Goal: Task Accomplishment & Management: Complete application form

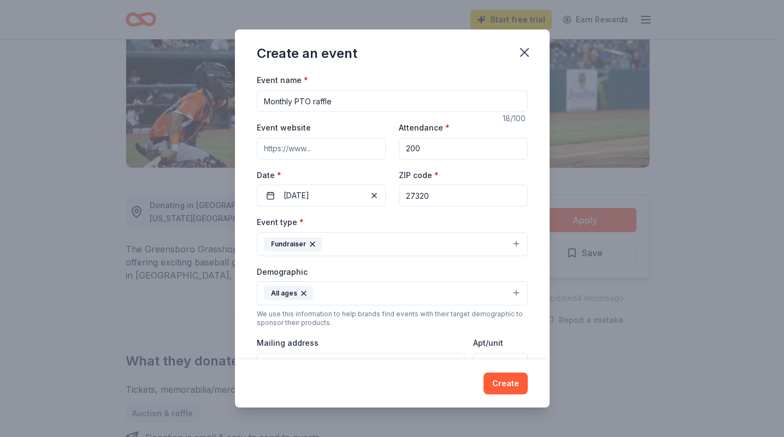
scroll to position [164, 0]
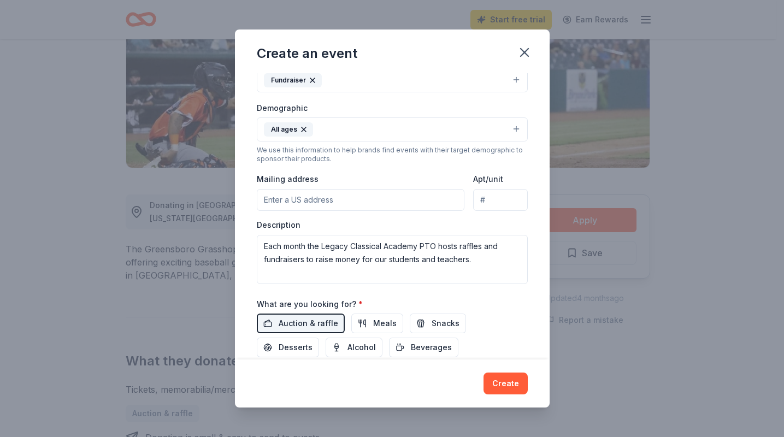
click at [482, 261] on textarea "Each month the Legacy Classical Academy PTO hosts raffles and fundraisers to ra…" at bounding box center [392, 259] width 271 height 49
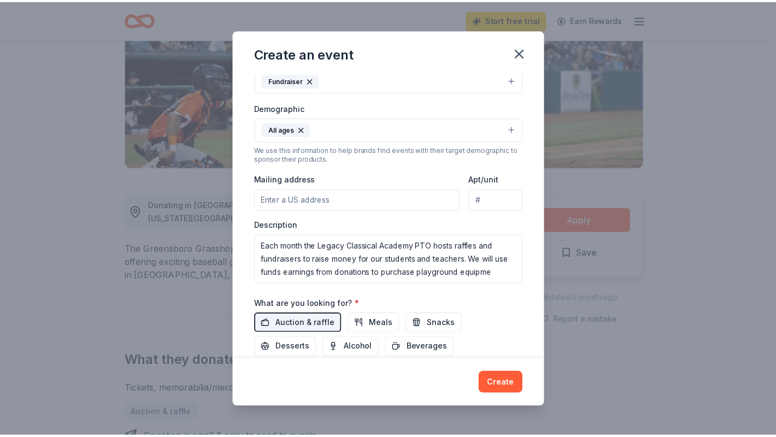
scroll to position [7, 0]
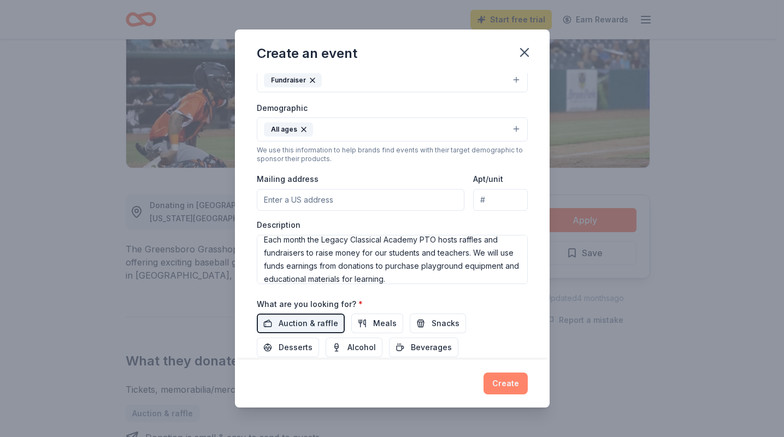
type textarea "Each month the Legacy Classical Academy PTO hosts raffles and fundraisers to ra…"
click at [504, 383] on button "Create" at bounding box center [505, 384] width 44 height 22
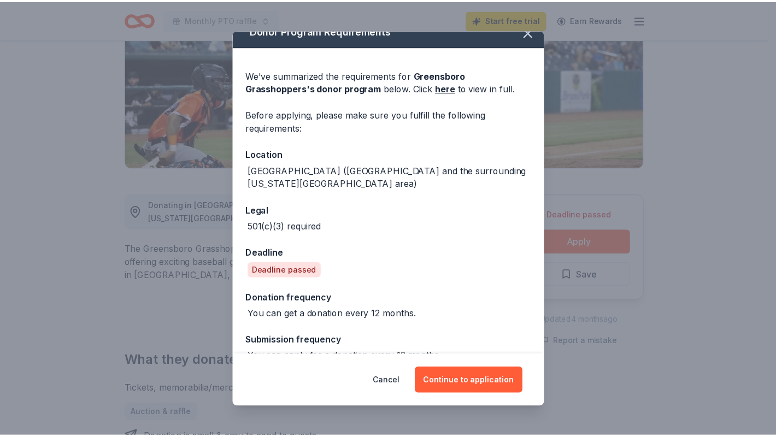
scroll to position [22, 0]
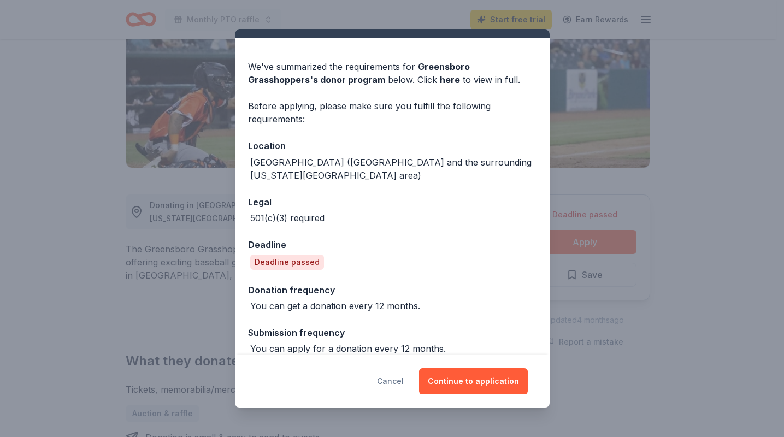
click at [398, 381] on button "Cancel" at bounding box center [390, 381] width 27 height 26
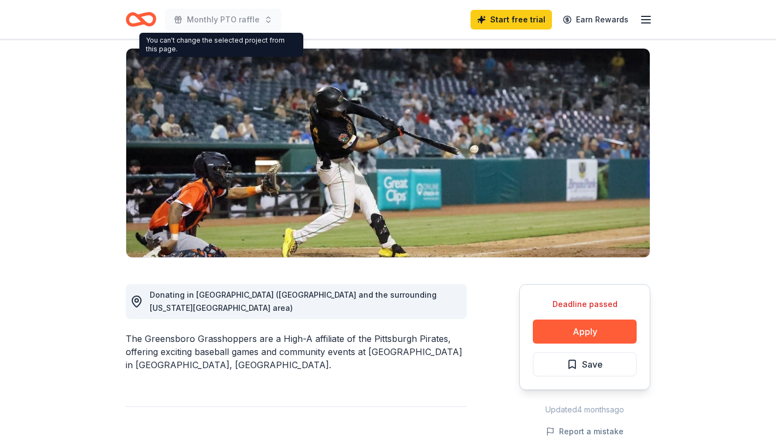
scroll to position [0, 0]
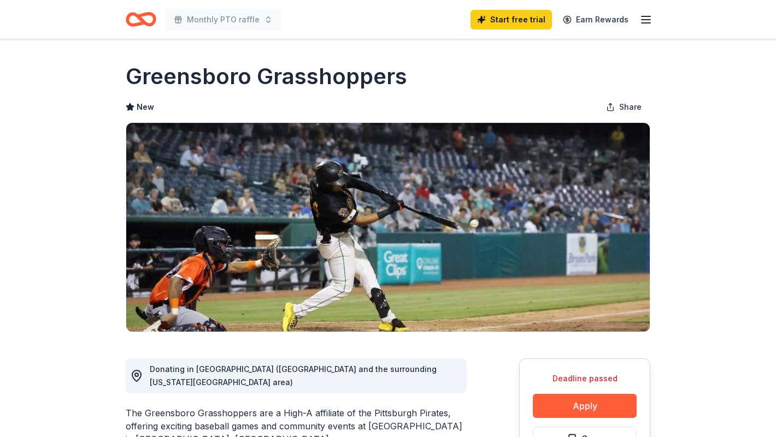
click at [142, 16] on icon "Home" at bounding box center [146, 19] width 17 height 11
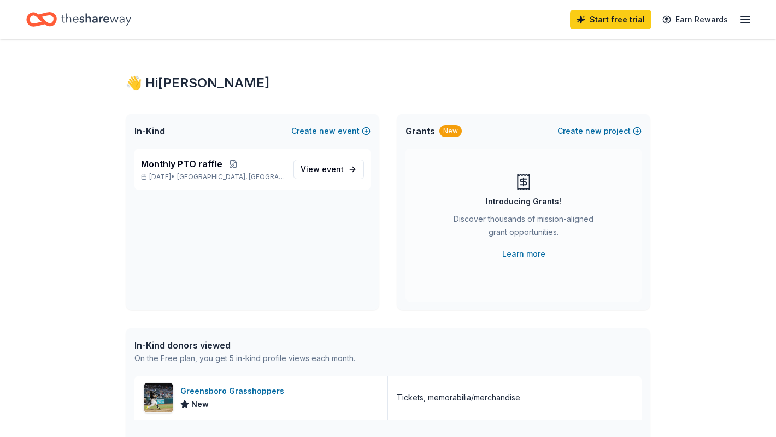
click at [748, 19] on icon "button" at bounding box center [745, 19] width 13 height 13
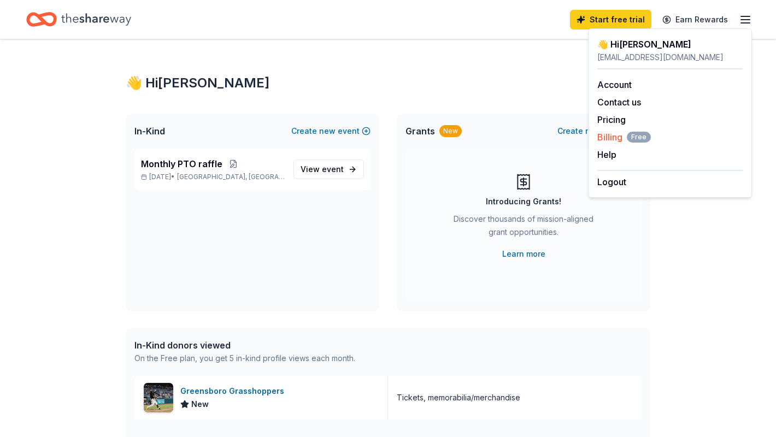
click at [615, 139] on span "Billing Free" at bounding box center [624, 137] width 54 height 13
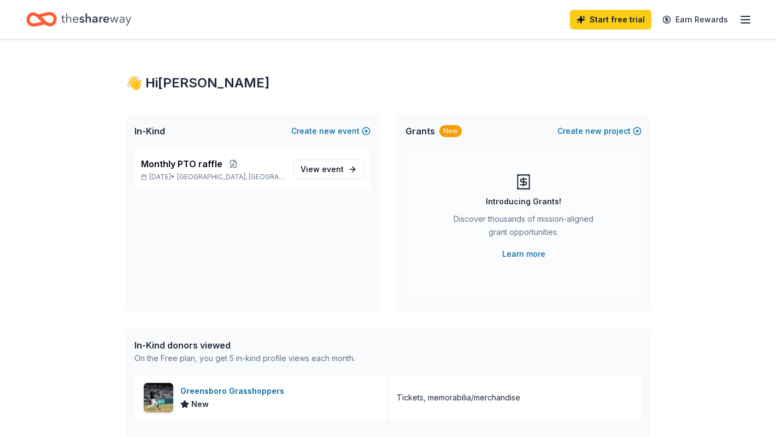
click at [741, 20] on icon "button" at bounding box center [745, 19] width 13 height 13
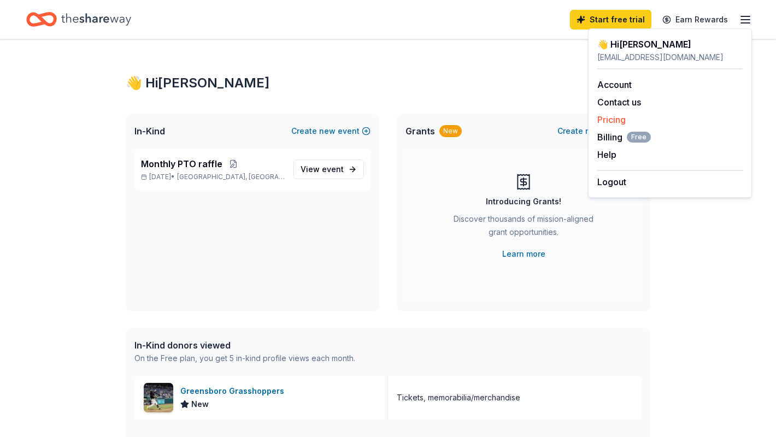
click at [621, 119] on link "Pricing" at bounding box center [611, 119] width 28 height 11
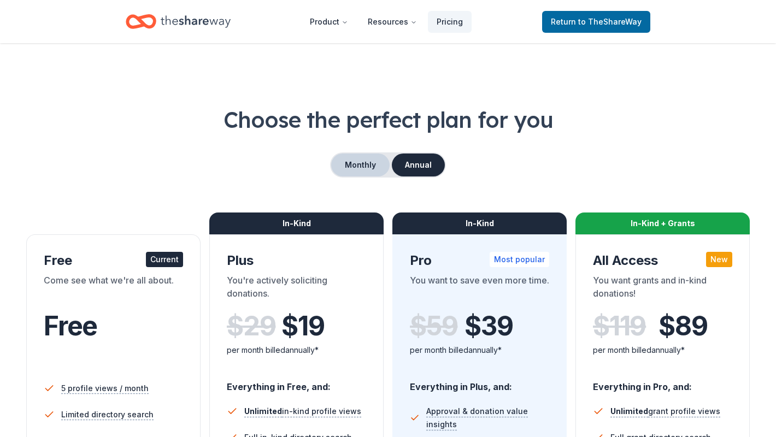
click at [367, 169] on button "Monthly" at bounding box center [360, 165] width 58 height 23
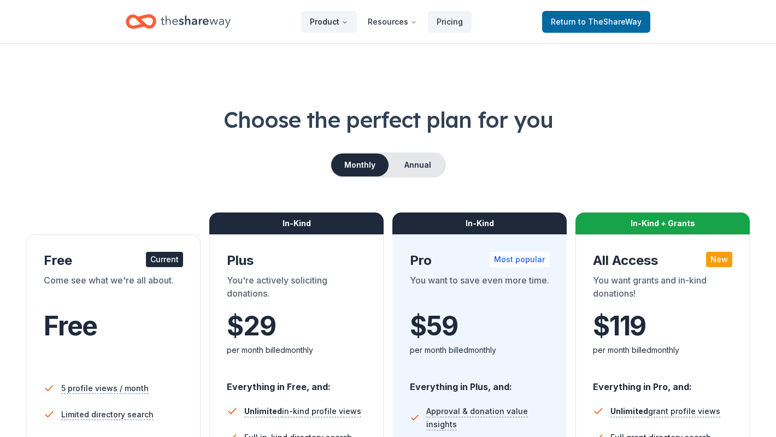
click at [323, 27] on button "Product" at bounding box center [329, 22] width 56 height 22
click at [344, 26] on button "Product" at bounding box center [329, 22] width 56 height 22
click at [345, 28] on button "Product" at bounding box center [329, 22] width 56 height 22
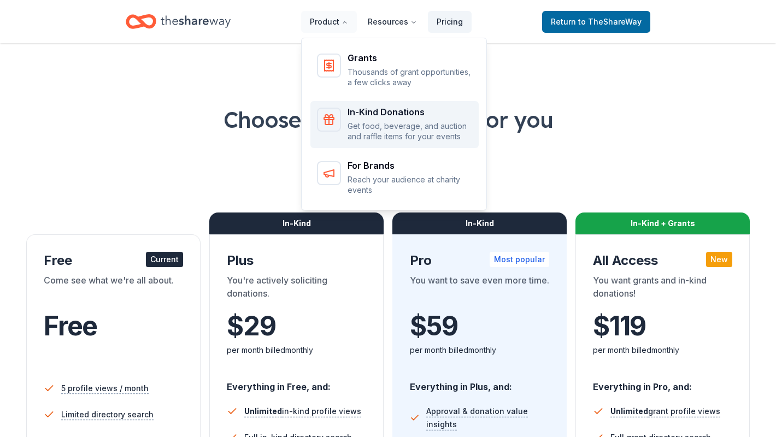
click at [381, 112] on div "In-Kind Donations" at bounding box center [409, 112] width 125 height 9
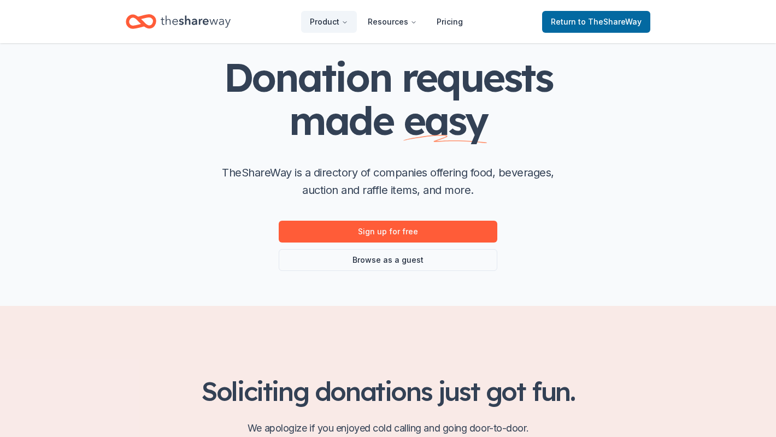
scroll to position [55, 0]
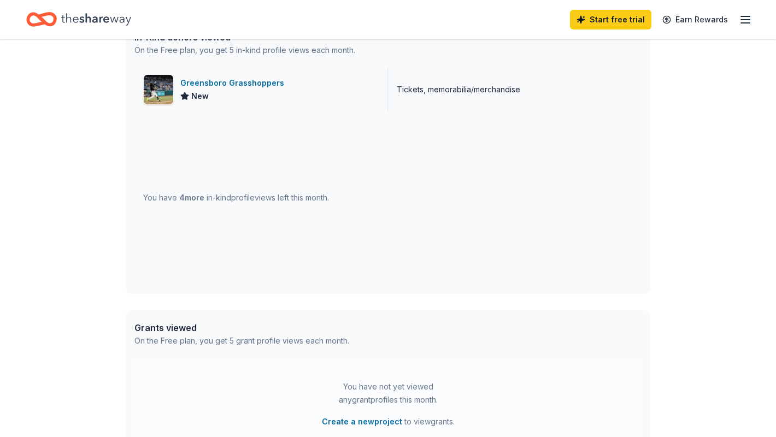
scroll to position [328, 0]
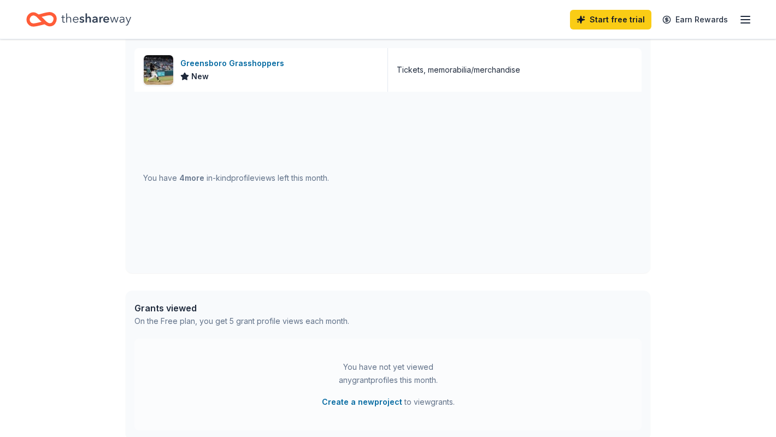
click at [196, 179] on span "4 more" at bounding box center [191, 177] width 25 height 9
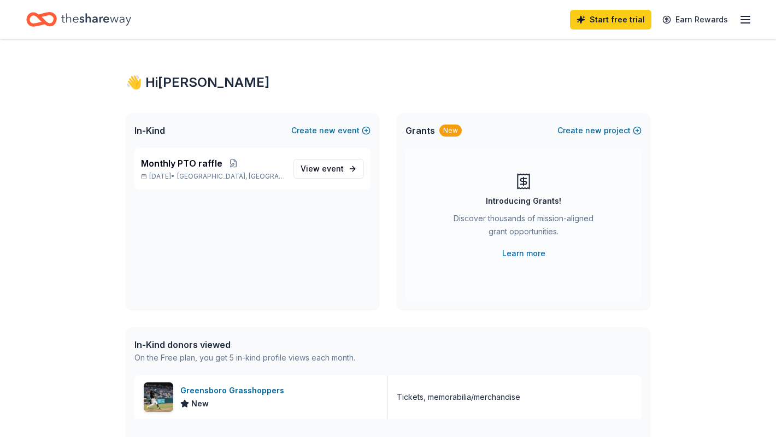
scroll to position [0, 0]
click at [629, 25] on link "Start free trial" at bounding box center [610, 20] width 81 height 20
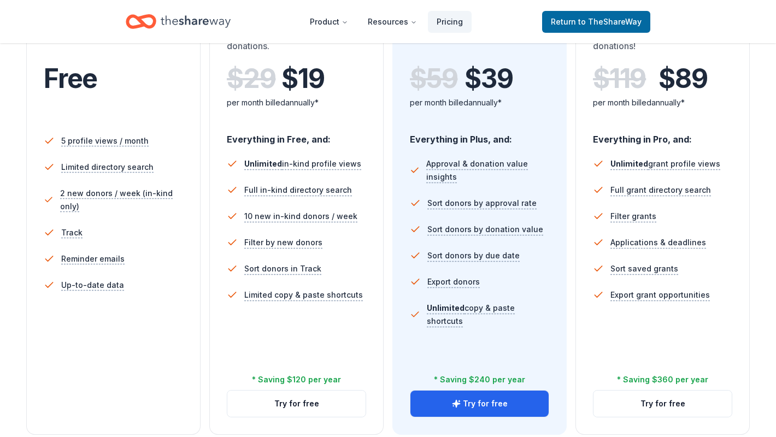
scroll to position [164, 0]
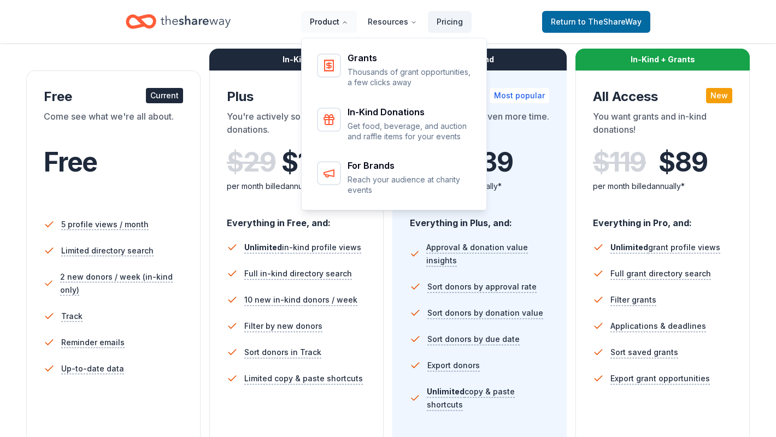
drag, startPoint x: 328, startPoint y: 15, endPoint x: 340, endPoint y: 19, distance: 12.5
click at [328, 15] on button "Product" at bounding box center [329, 22] width 56 height 22
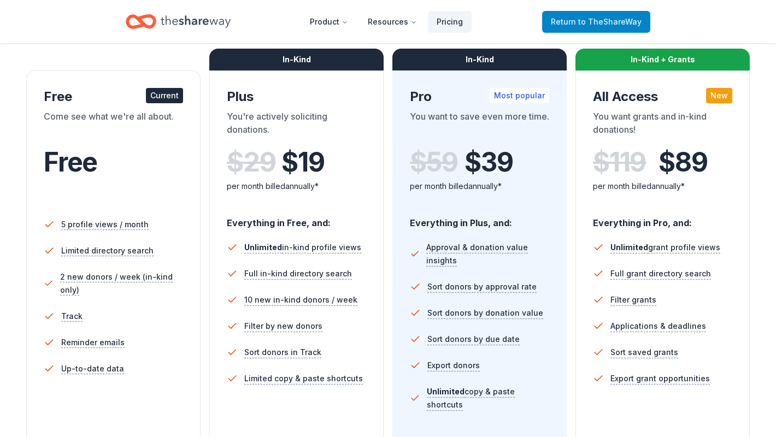
click at [572, 17] on span "Return to TheShareWay" at bounding box center [596, 21] width 91 height 13
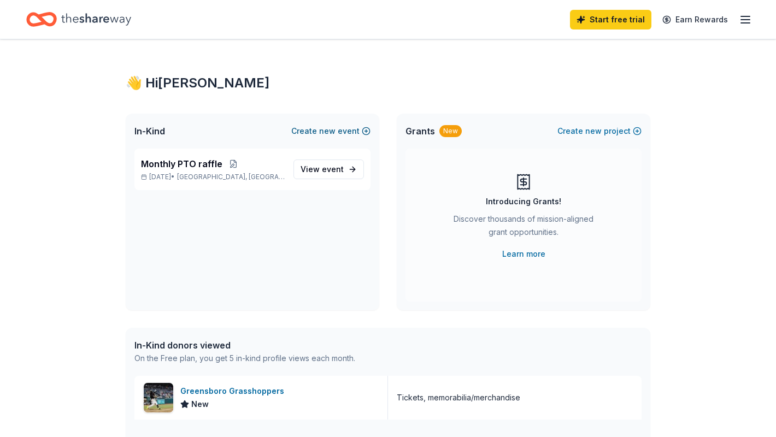
click at [351, 131] on button "Create new event" at bounding box center [330, 131] width 79 height 13
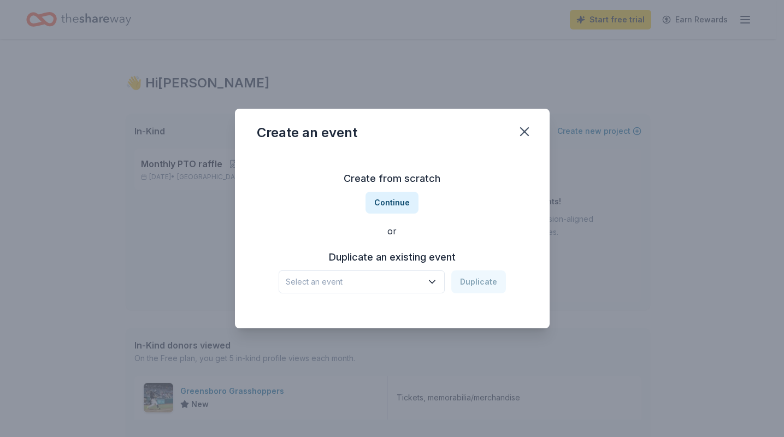
click at [417, 268] on div "Duplicate an existing event Select an event Duplicate" at bounding box center [392, 271] width 271 height 45
click at [417, 279] on span "Select an event" at bounding box center [354, 281] width 137 height 13
click at [411, 317] on div "Monthly PTO raffle Oct 01, 2025 · NC" at bounding box center [362, 317] width 163 height 35
click at [476, 288] on button "Duplicate" at bounding box center [478, 281] width 55 height 23
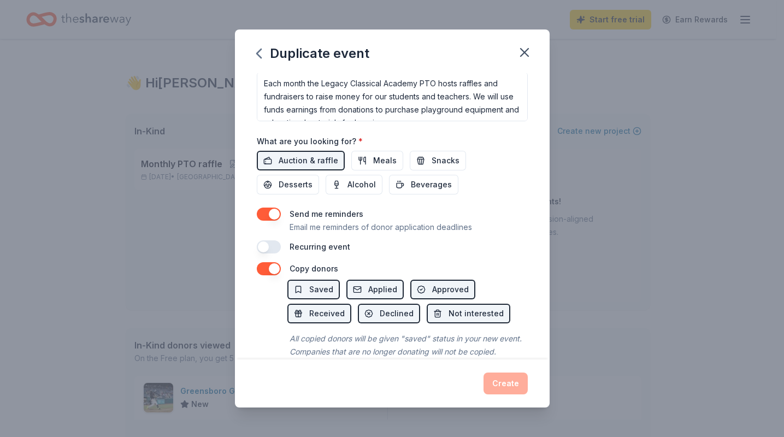
scroll to position [328, 0]
click at [274, 245] on button "button" at bounding box center [269, 245] width 24 height 13
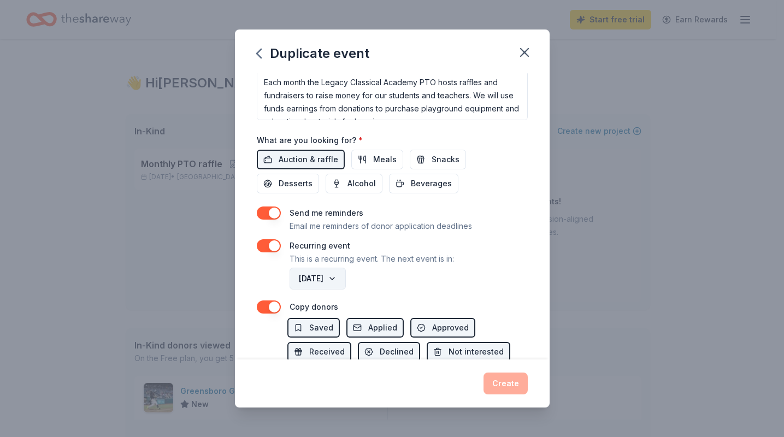
click at [346, 276] on button "September 2026" at bounding box center [318, 279] width 56 height 22
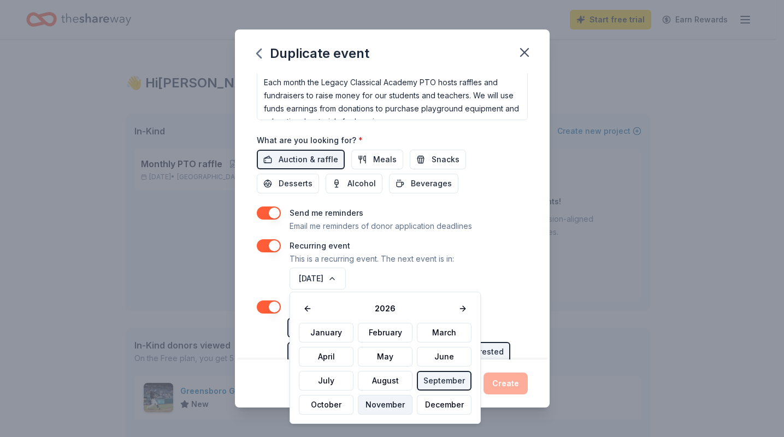
drag, startPoint x: 339, startPoint y: 404, endPoint x: 368, endPoint y: 398, distance: 29.5
click at [338, 404] on button "October" at bounding box center [326, 405] width 55 height 20
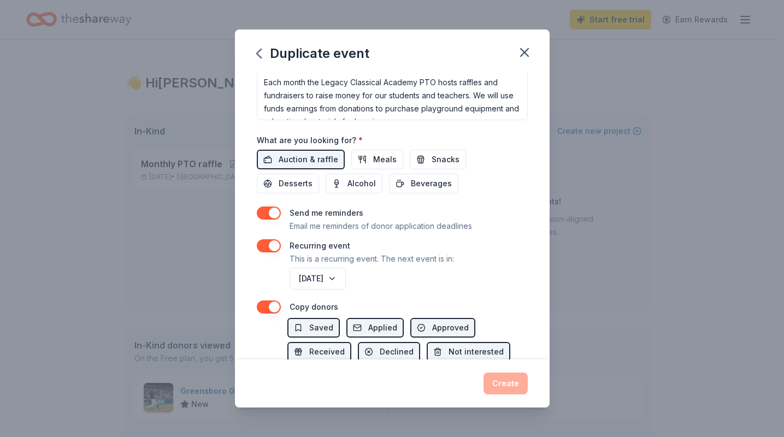
click at [477, 273] on div "October 2026" at bounding box center [407, 279] width 240 height 26
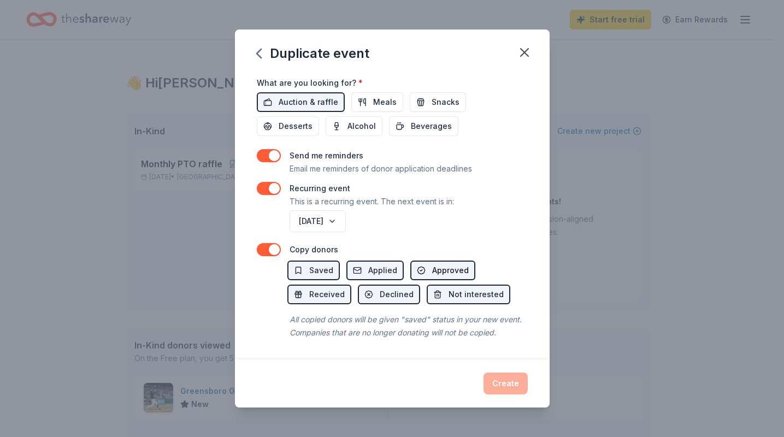
scroll to position [398, 0]
click at [441, 264] on span "Approved" at bounding box center [450, 270] width 37 height 13
click at [396, 288] on span "Declined" at bounding box center [397, 294] width 34 height 13
click at [488, 288] on span "Not interested" at bounding box center [476, 294] width 55 height 13
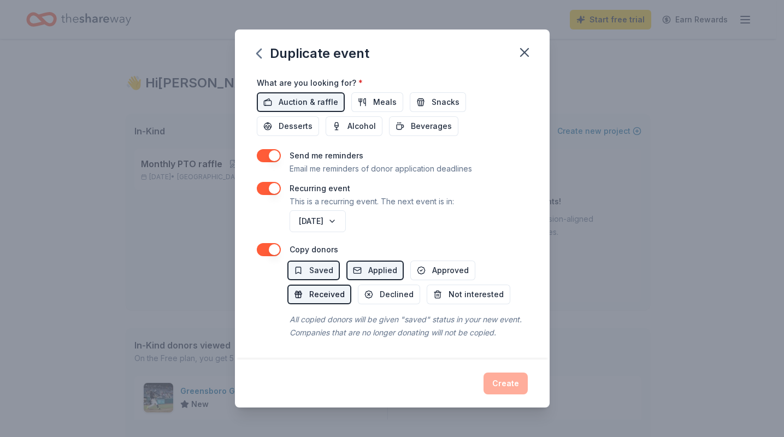
click at [336, 288] on span "Received" at bounding box center [327, 294] width 36 height 13
click at [456, 264] on span "Approved" at bounding box center [450, 270] width 37 height 13
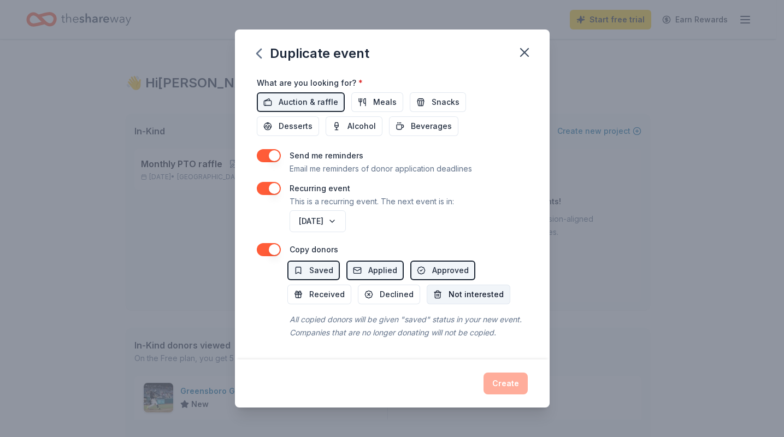
click at [456, 288] on span "Not interested" at bounding box center [476, 294] width 55 height 13
click at [390, 288] on span "Declined" at bounding box center [397, 294] width 34 height 13
click at [314, 288] on span "Received" at bounding box center [327, 294] width 36 height 13
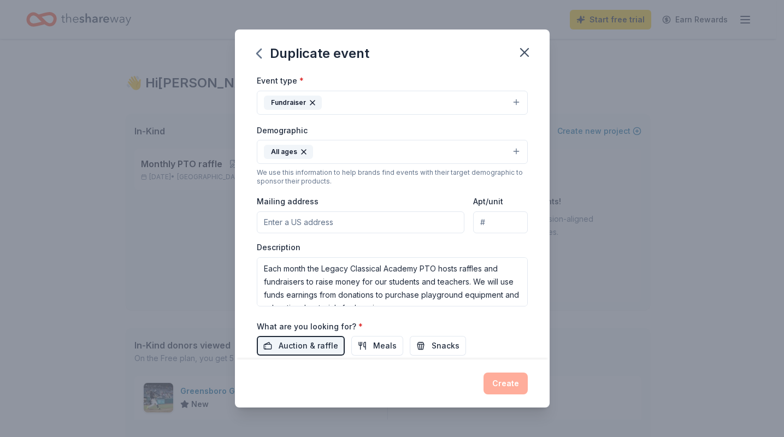
scroll to position [125, 0]
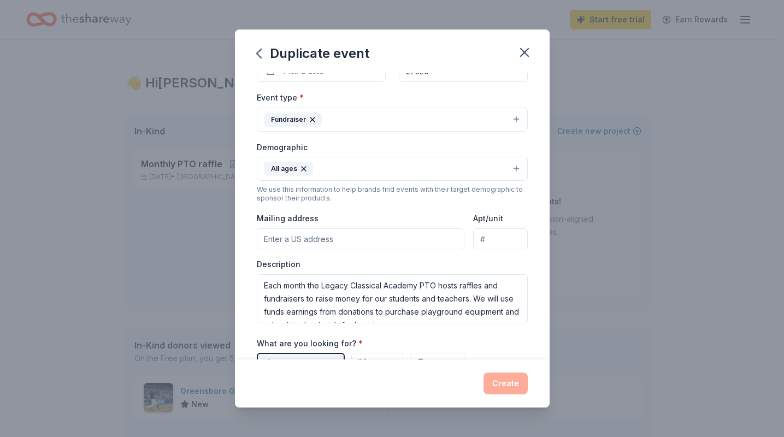
click at [337, 232] on input "Mailing address" at bounding box center [361, 239] width 208 height 22
type input "167 Mizpah Church Rd"
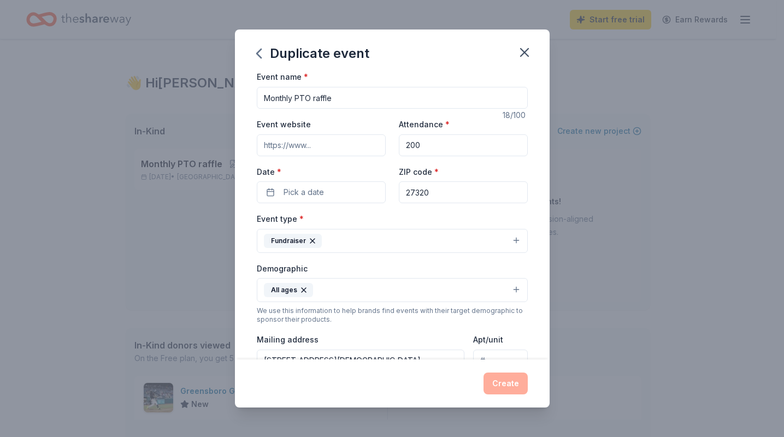
scroll to position [0, 0]
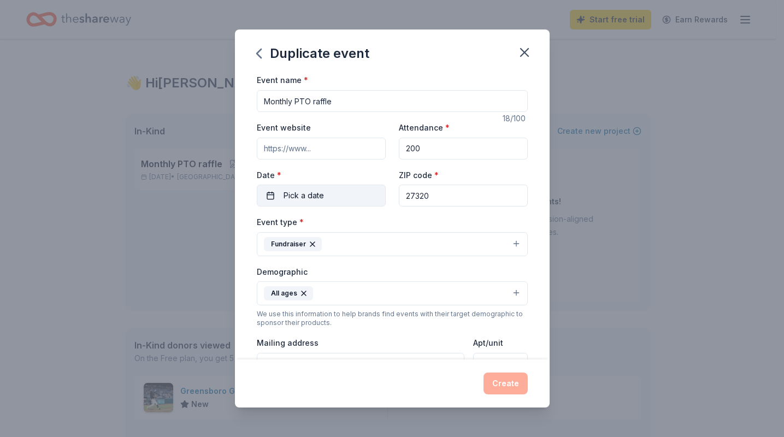
click at [320, 199] on span "Pick a date" at bounding box center [304, 195] width 40 height 13
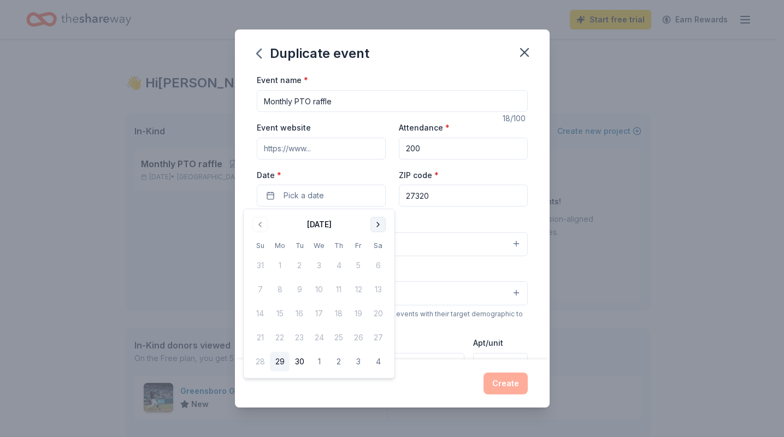
click at [379, 225] on button "Go to next month" at bounding box center [377, 224] width 15 height 15
click at [375, 227] on button "Go to next month" at bounding box center [377, 224] width 15 height 15
click at [376, 262] on button "1" at bounding box center [378, 266] width 20 height 20
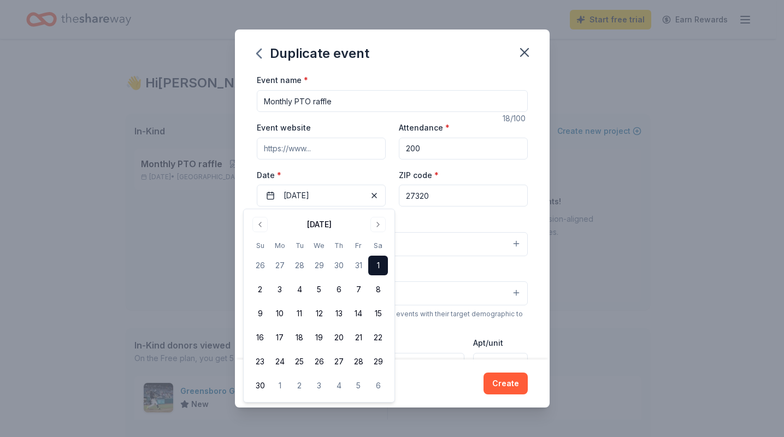
click at [536, 135] on div "Event name * Monthly PTO raffle 18 /100 Event website Attendance * 200 Date * 1…" at bounding box center [392, 216] width 315 height 286
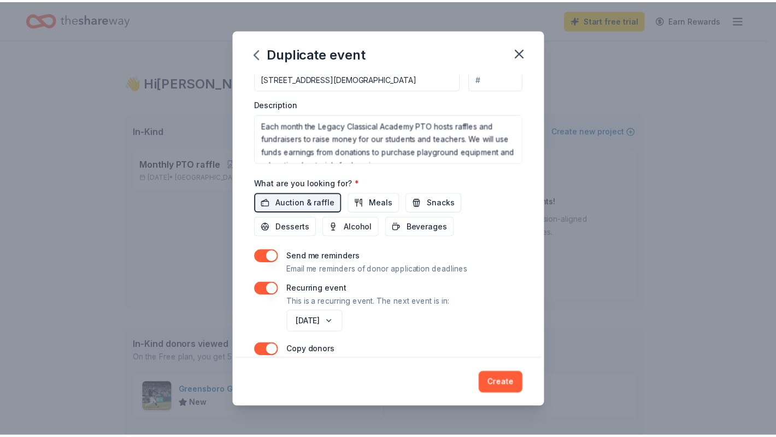
scroll to position [382, 0]
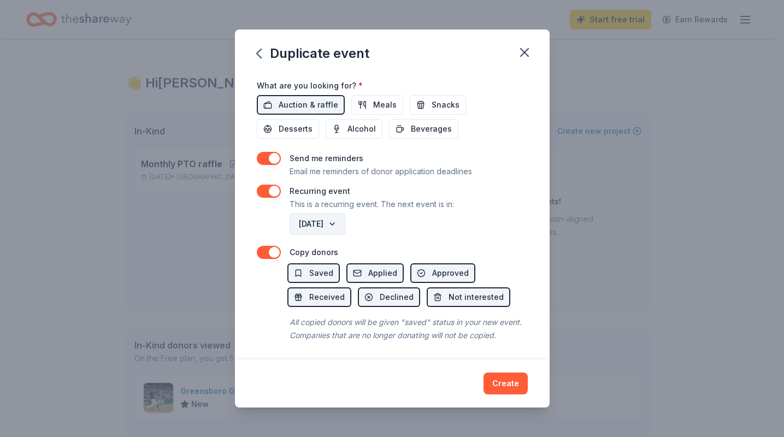
click at [346, 222] on button "October 2026" at bounding box center [318, 224] width 56 height 22
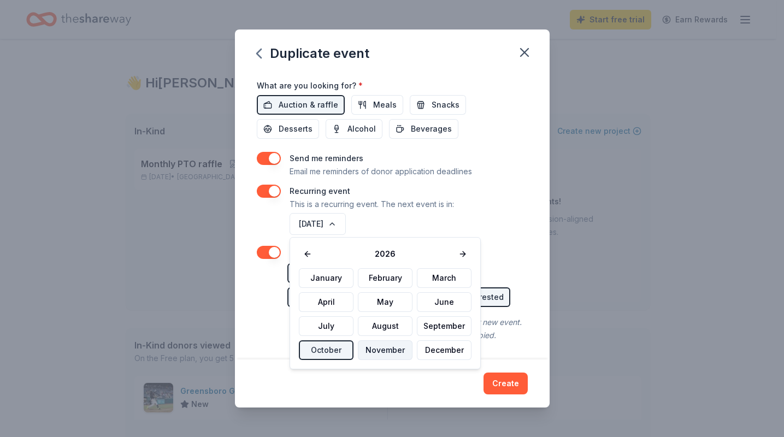
drag, startPoint x: 376, startPoint y: 346, endPoint x: 390, endPoint y: 331, distance: 20.5
click at [376, 346] on button "November" at bounding box center [385, 350] width 55 height 20
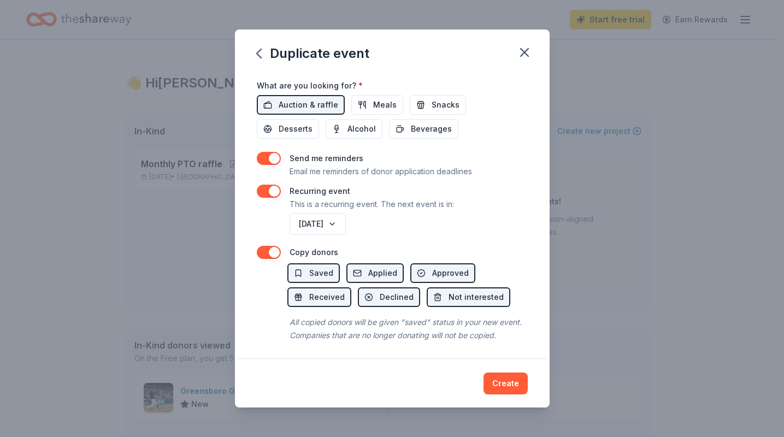
click at [503, 378] on button "Create" at bounding box center [505, 384] width 44 height 22
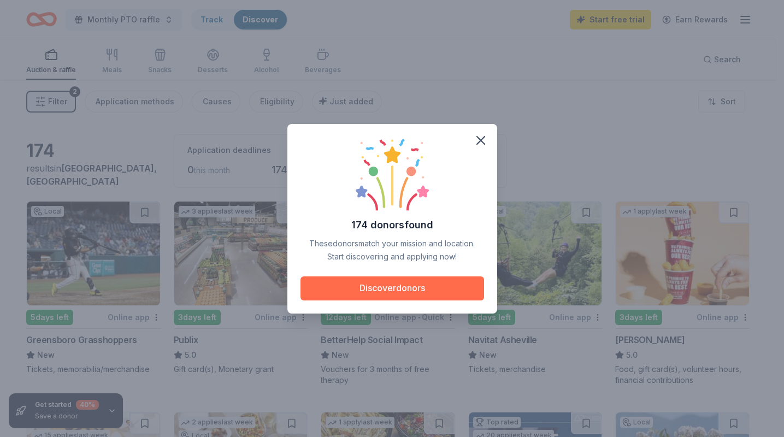
click at [453, 290] on button "Discover donors" at bounding box center [392, 288] width 184 height 24
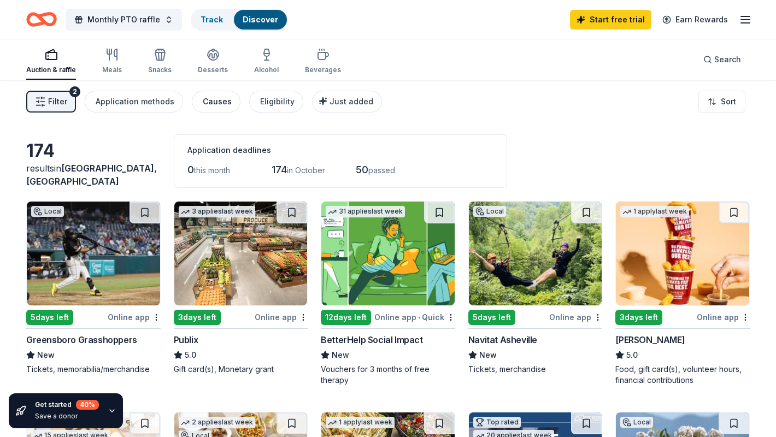
click at [225, 107] on div "Causes" at bounding box center [217, 101] width 29 height 13
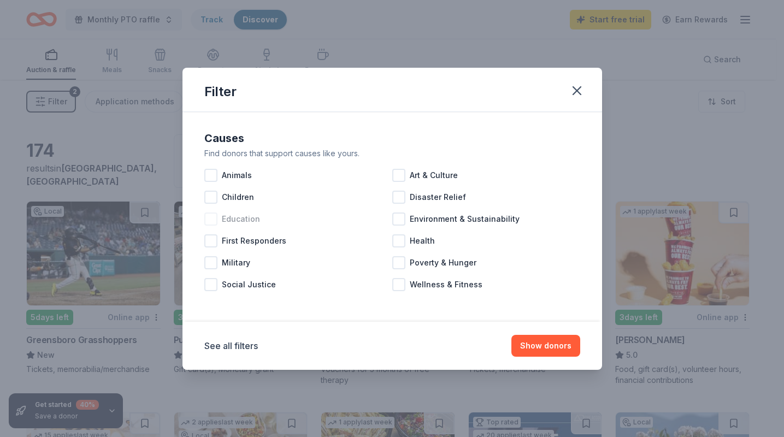
click at [207, 222] on div at bounding box center [210, 219] width 13 height 13
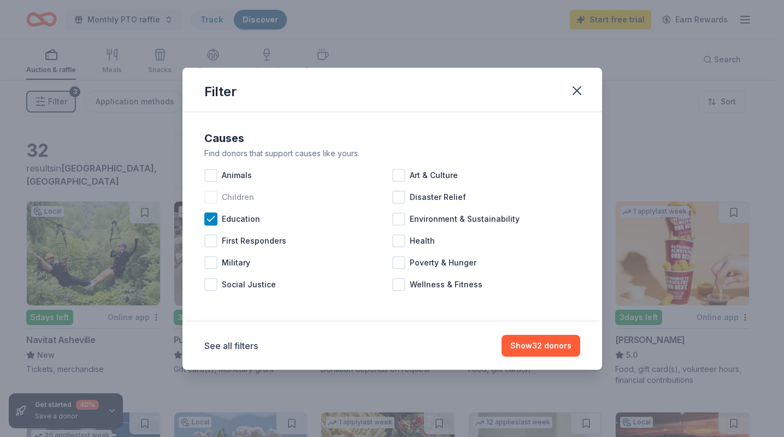
click at [208, 194] on div at bounding box center [210, 197] width 13 height 13
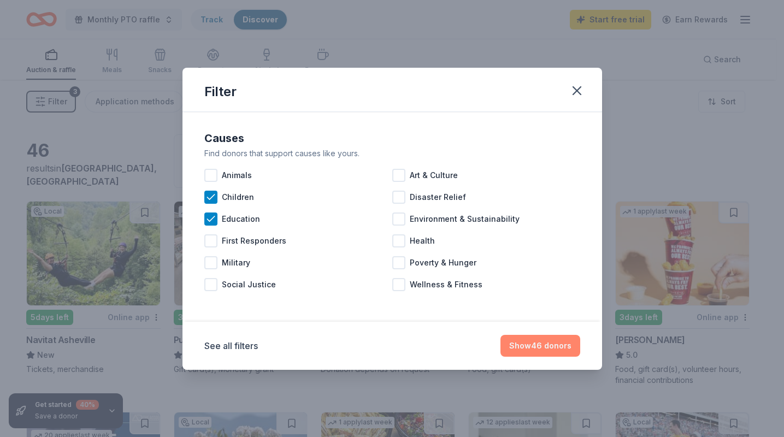
click at [553, 347] on button "Show 46 donors" at bounding box center [540, 346] width 80 height 22
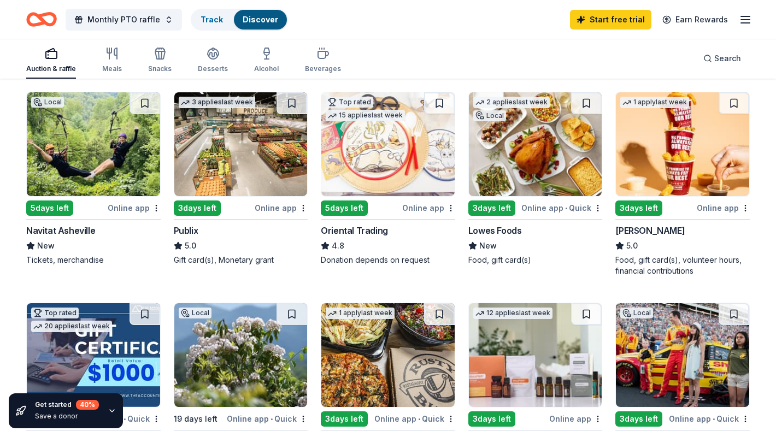
scroll to position [164, 0]
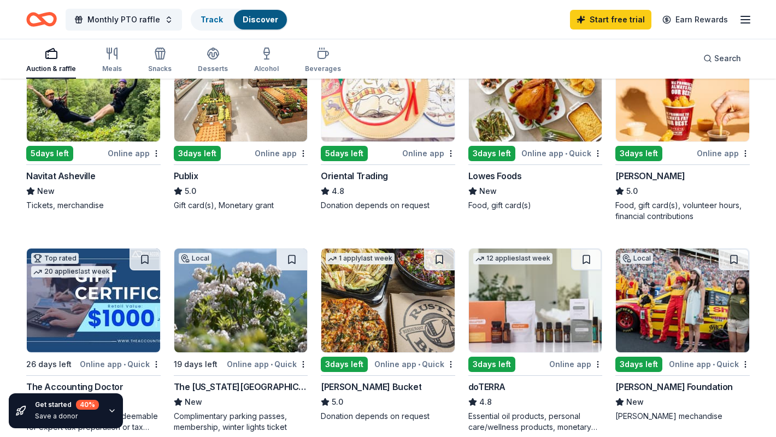
click at [639, 156] on div "3 days left" at bounding box center [638, 153] width 47 height 15
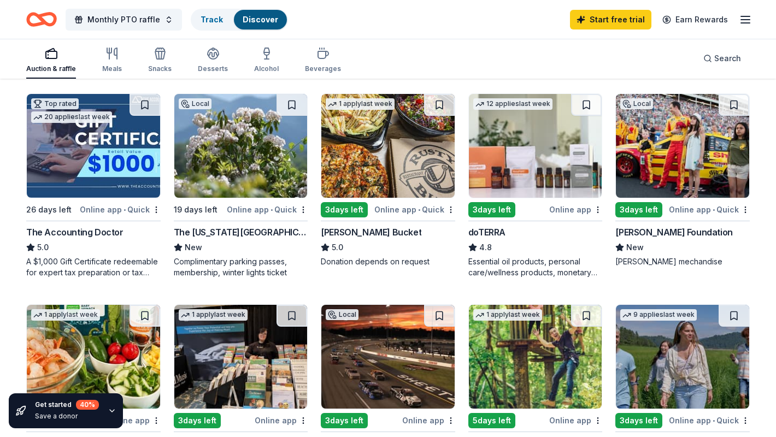
scroll to position [325, 0]
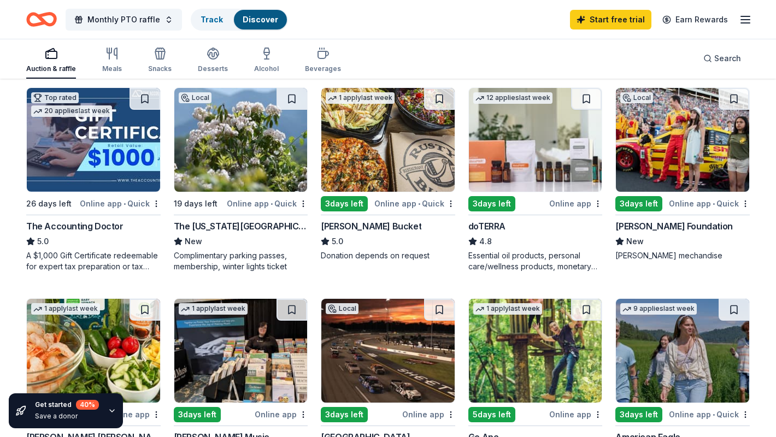
click at [508, 199] on div "3 days left" at bounding box center [491, 203] width 47 height 15
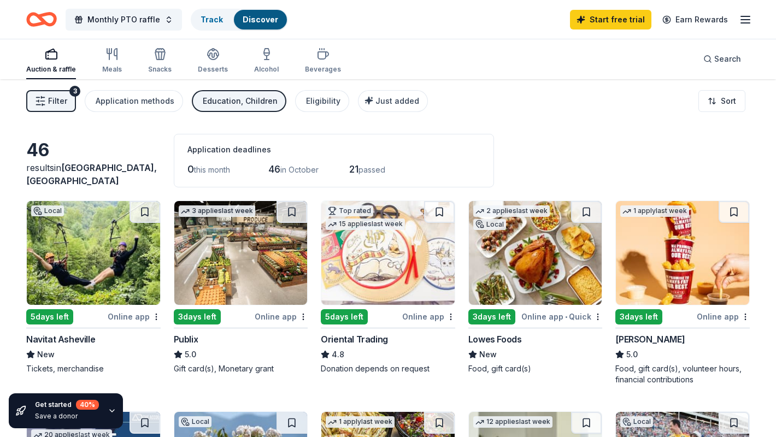
scroll to position [0, 0]
click at [207, 314] on div "3 days left" at bounding box center [197, 317] width 47 height 15
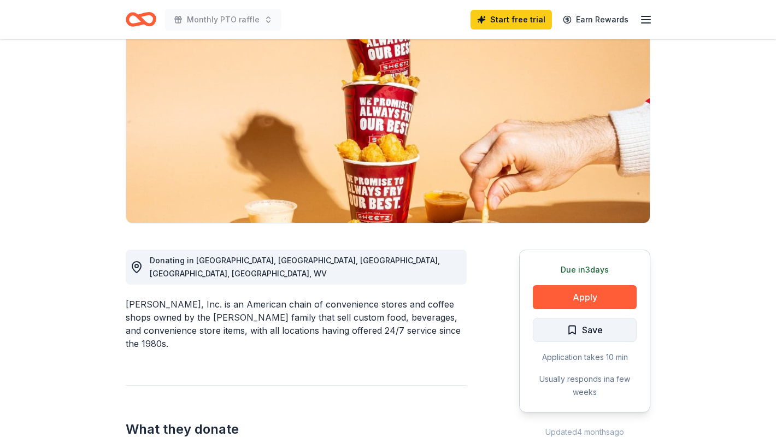
scroll to position [109, 0]
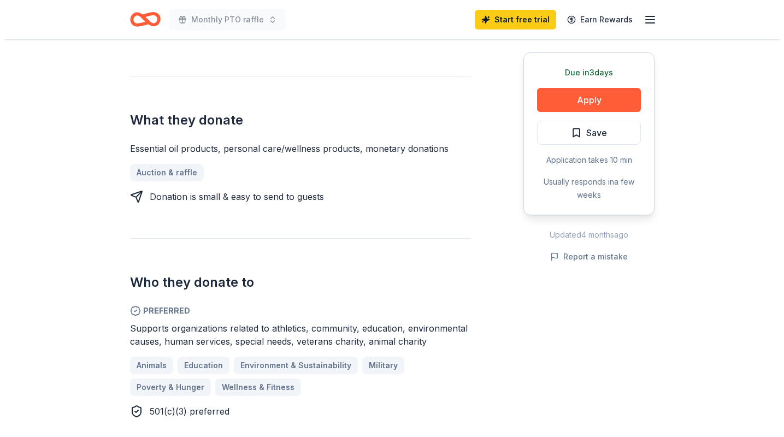
scroll to position [382, 0]
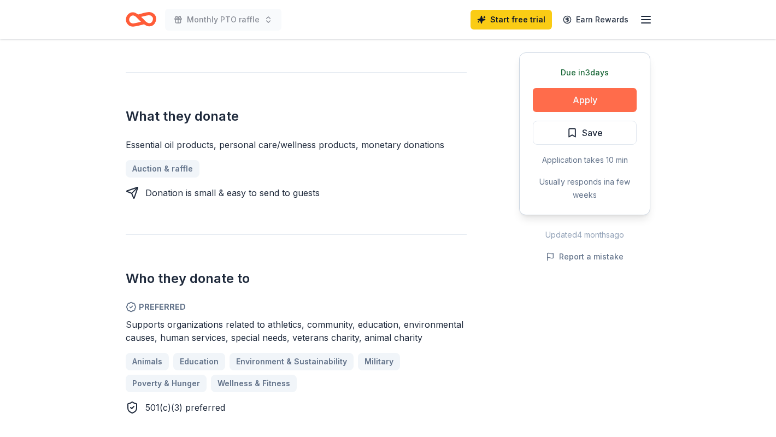
click at [605, 104] on button "Apply" at bounding box center [585, 100] width 104 height 24
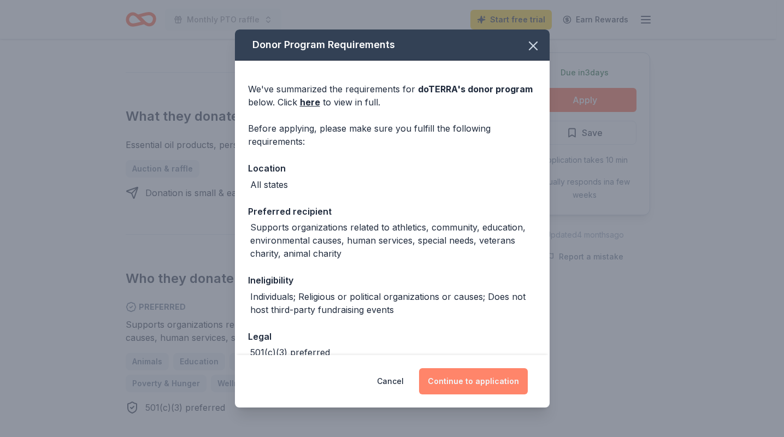
click at [469, 387] on button "Continue to application" at bounding box center [473, 381] width 109 height 26
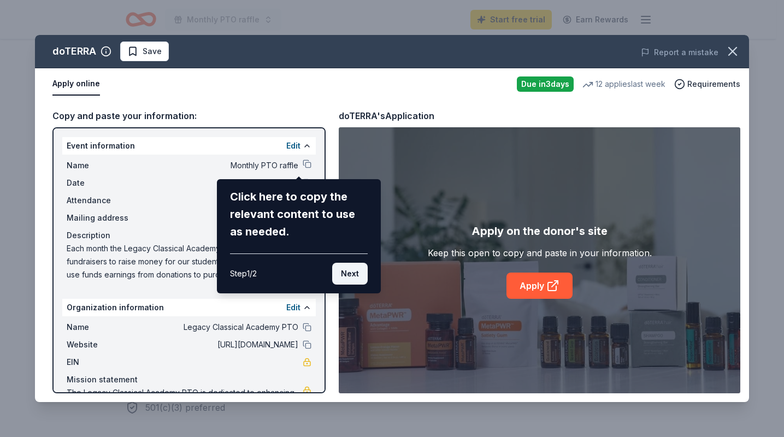
click at [340, 275] on button "Next" at bounding box center [350, 274] width 36 height 22
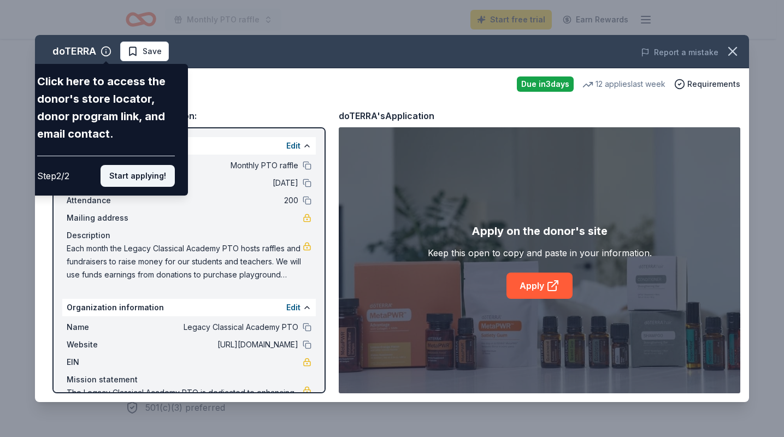
click at [145, 177] on button "Start applying!" at bounding box center [138, 176] width 74 height 22
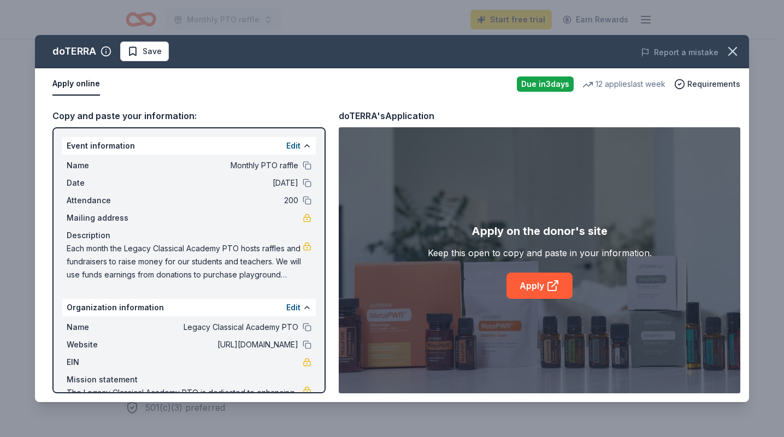
scroll to position [46, 0]
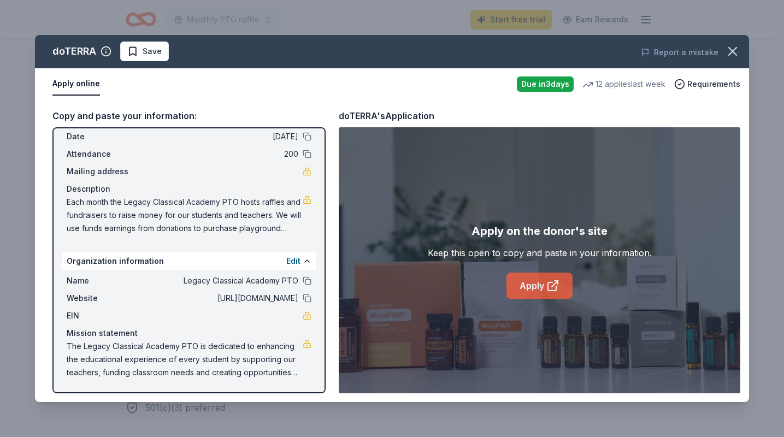
click at [527, 281] on link "Apply" at bounding box center [539, 286] width 66 height 26
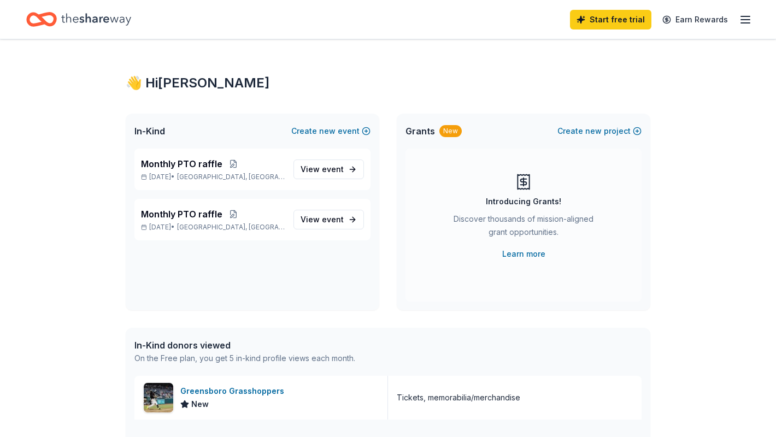
scroll to position [55, 0]
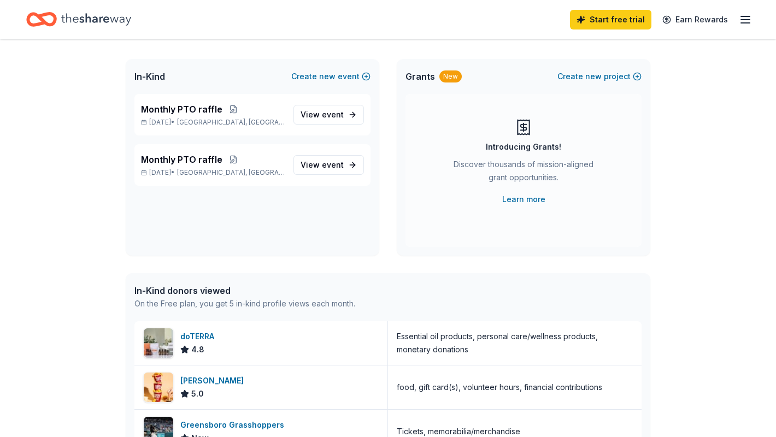
click at [747, 23] on icon "button" at bounding box center [745, 19] width 13 height 13
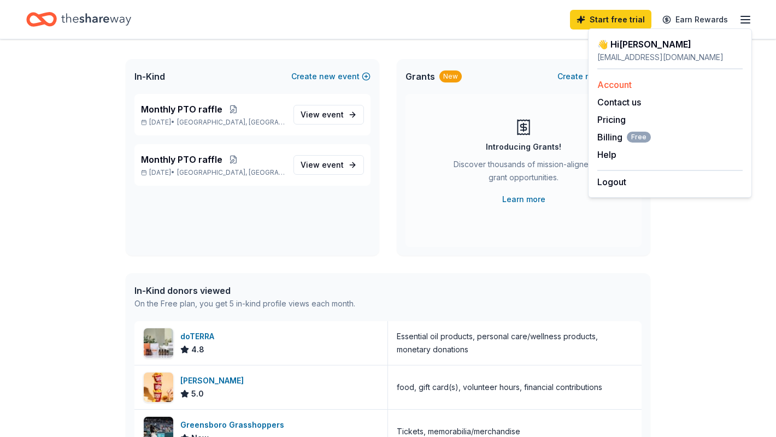
click at [672, 90] on div "Account" at bounding box center [669, 84] width 145 height 13
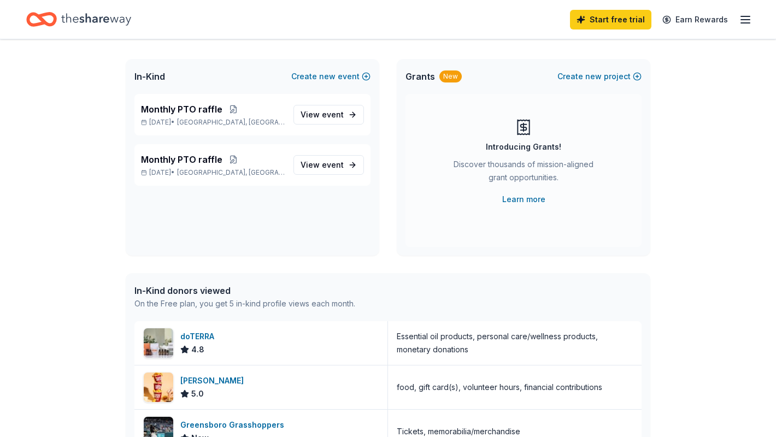
click at [749, 20] on line "button" at bounding box center [745, 20] width 9 height 0
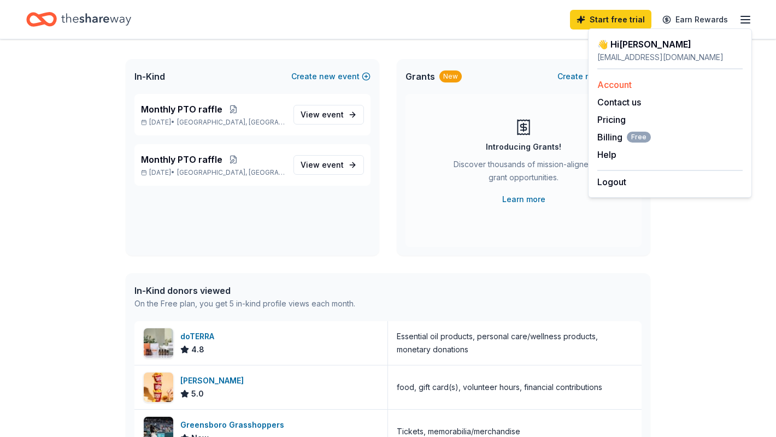
click at [626, 84] on link "Account" at bounding box center [614, 84] width 34 height 11
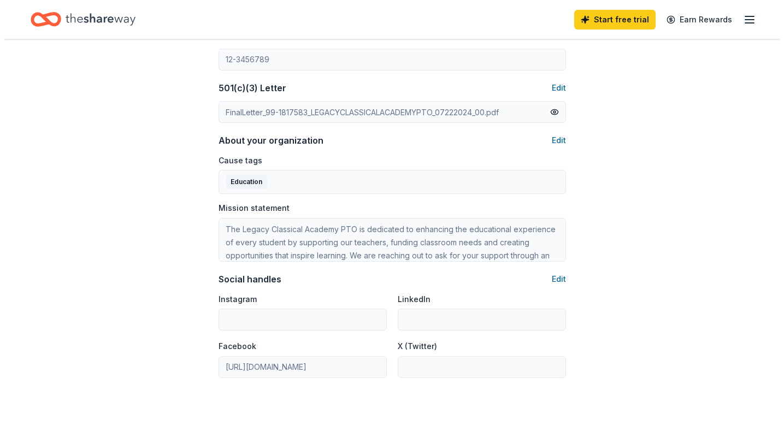
scroll to position [492, 0]
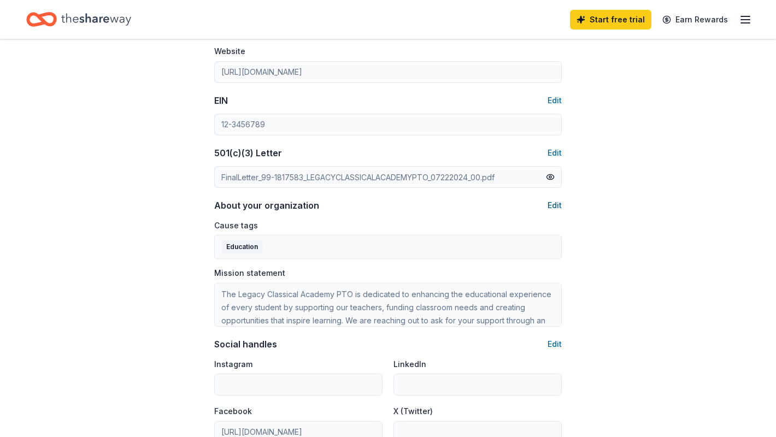
click at [554, 208] on button "Edit" at bounding box center [554, 205] width 14 height 13
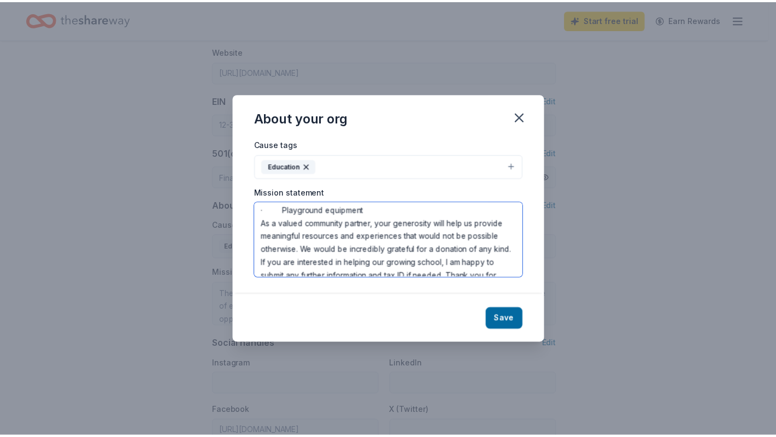
scroll to position [223, 0]
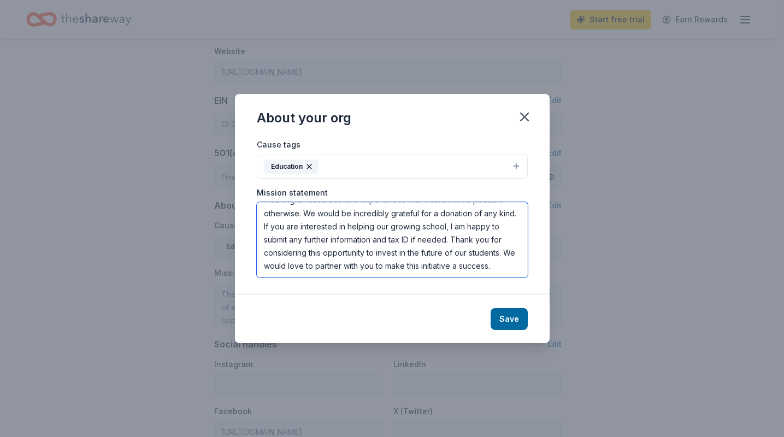
drag, startPoint x: 262, startPoint y: 213, endPoint x: 417, endPoint y: 246, distance: 158.3
click at [506, 285] on div "Cause tags Education Mission statement The Legacy Classical Academy PTO is dedi…" at bounding box center [392, 216] width 315 height 157
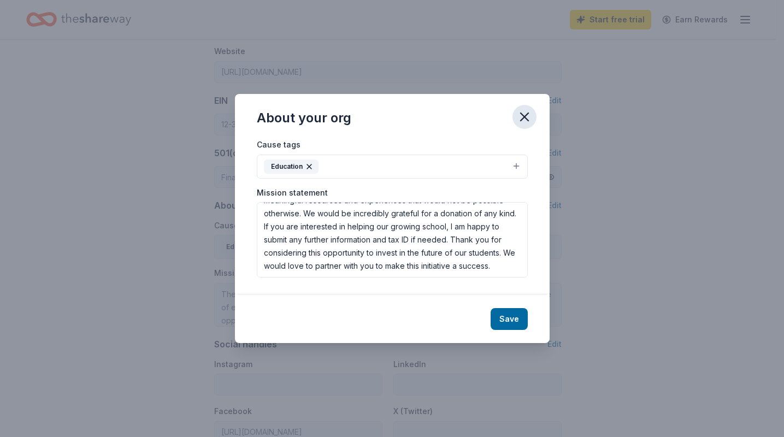
click at [530, 116] on icon "button" at bounding box center [524, 116] width 15 height 15
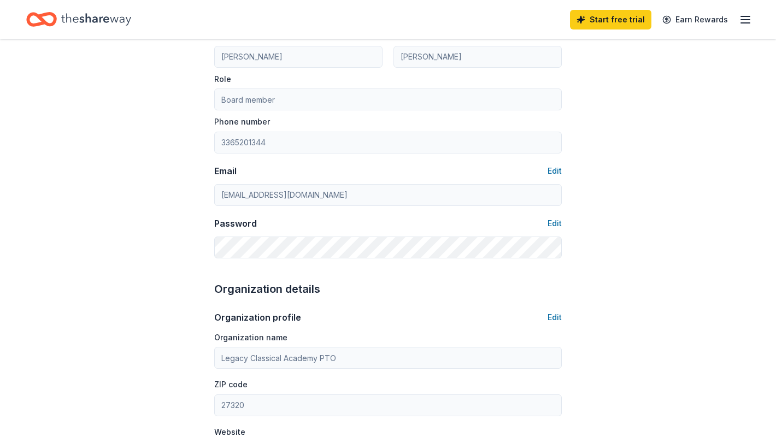
scroll to position [0, 0]
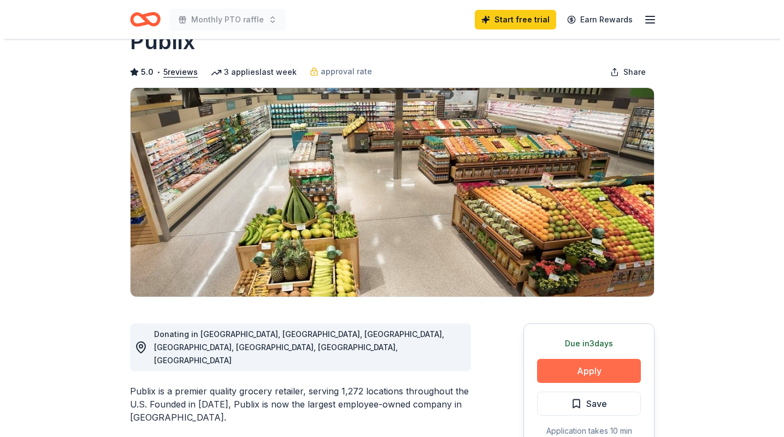
scroll to position [55, 0]
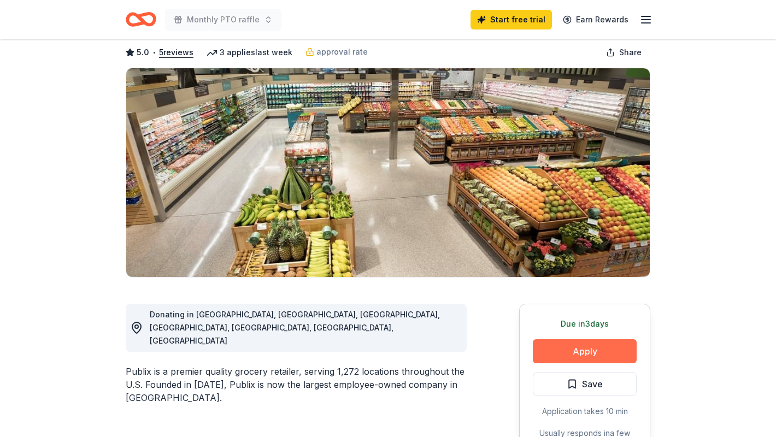
click at [567, 343] on button "Apply" at bounding box center [585, 351] width 104 height 24
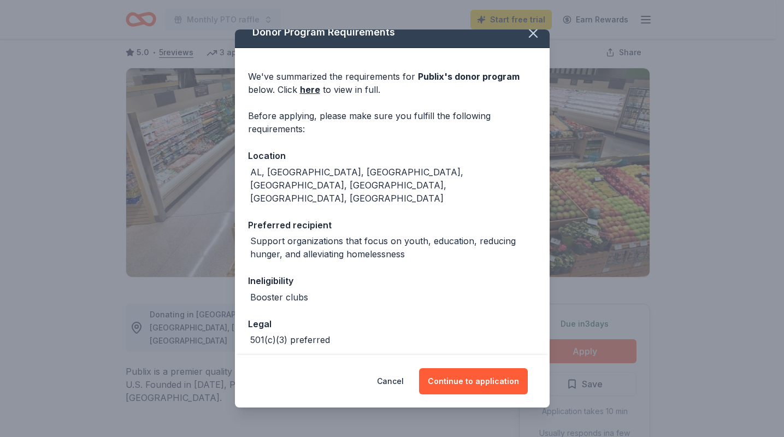
scroll to position [0, 0]
